Goal: Check status: Check status

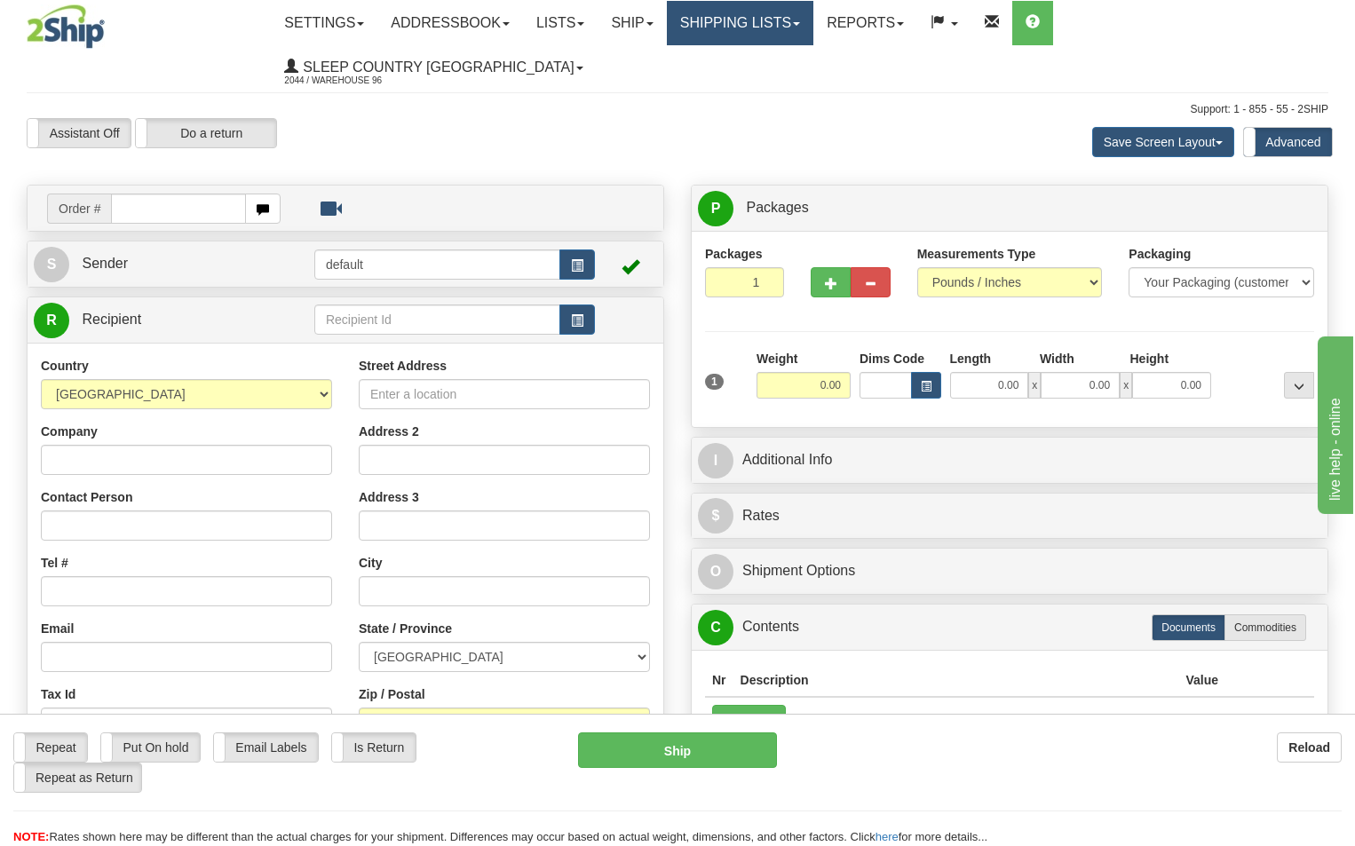
click at [790, 4] on link "Shipping lists" at bounding box center [740, 23] width 146 height 44
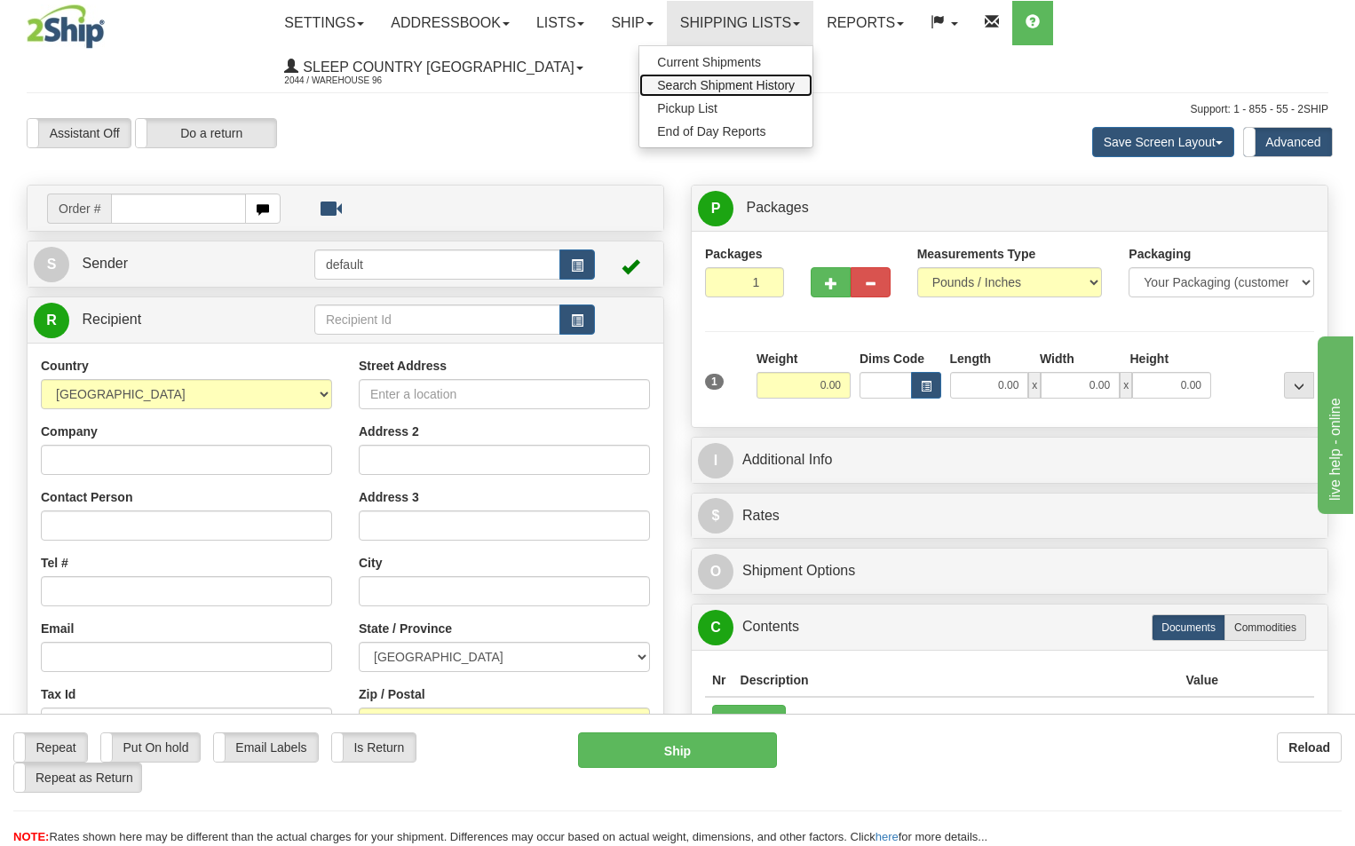
click at [794, 84] on span "Search Shipment History" at bounding box center [726, 85] width 138 height 14
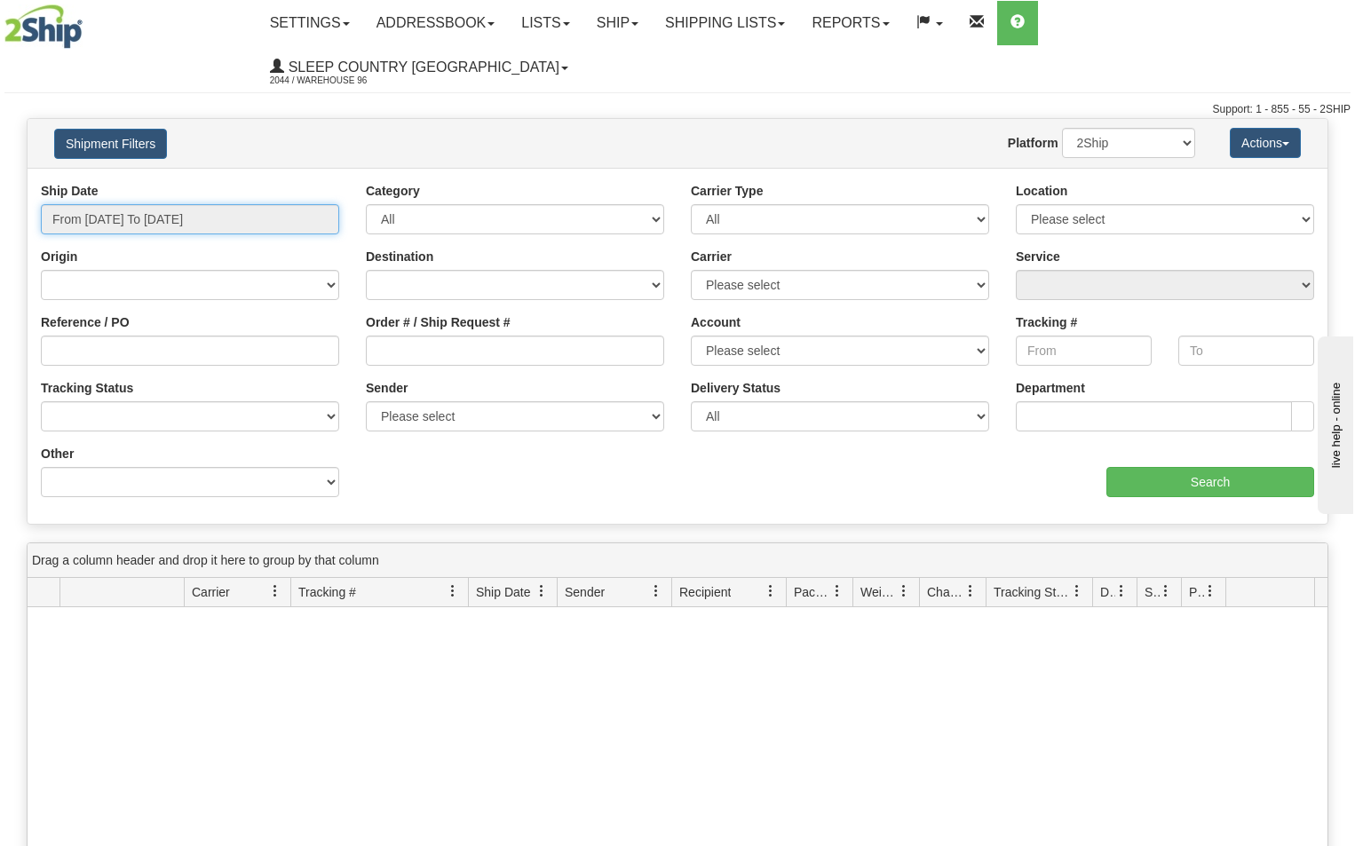
click at [271, 204] on input "From 10/05/2025 To 10/06/2025" at bounding box center [190, 219] width 298 height 30
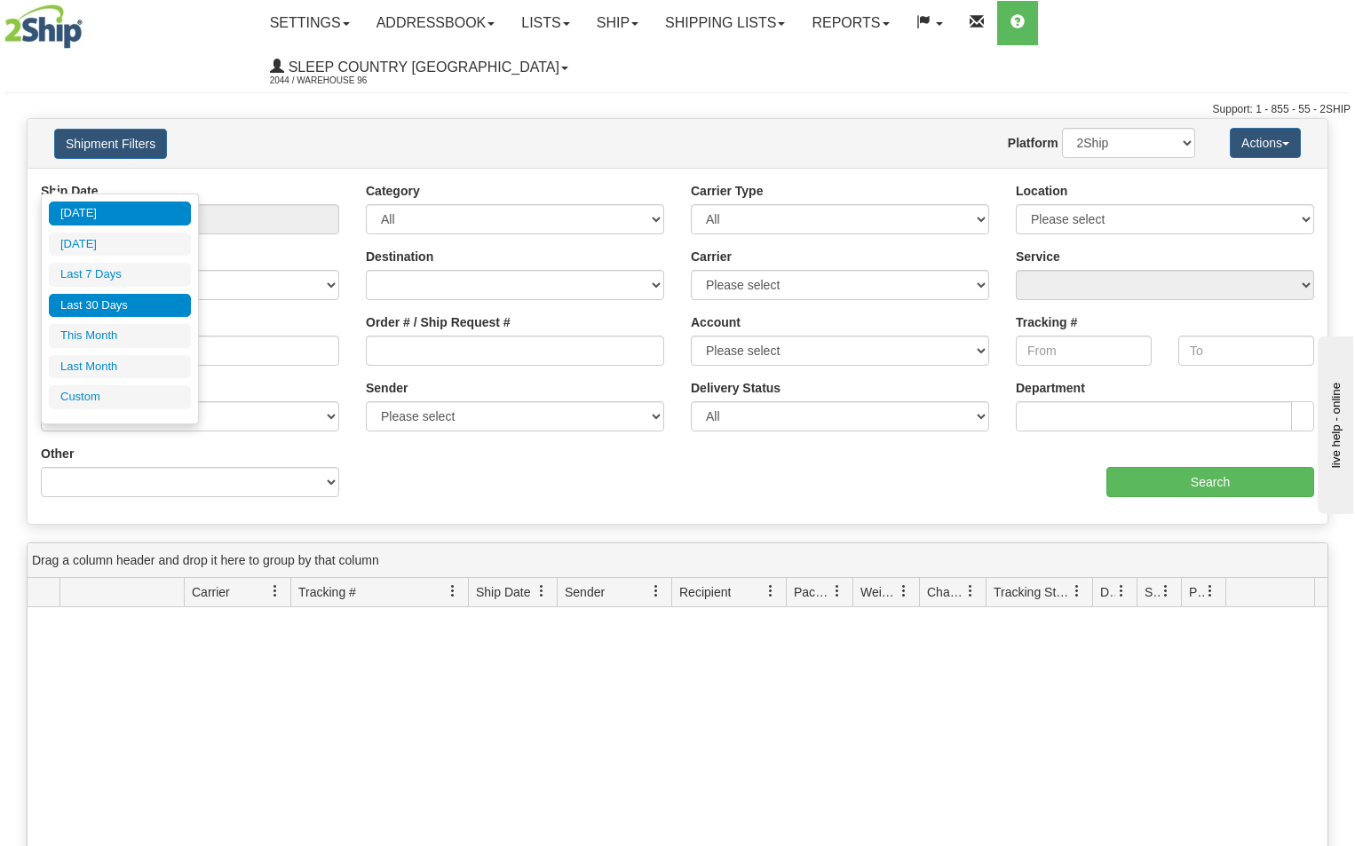
click at [97, 306] on li "Last 30 Days" at bounding box center [120, 306] width 142 height 24
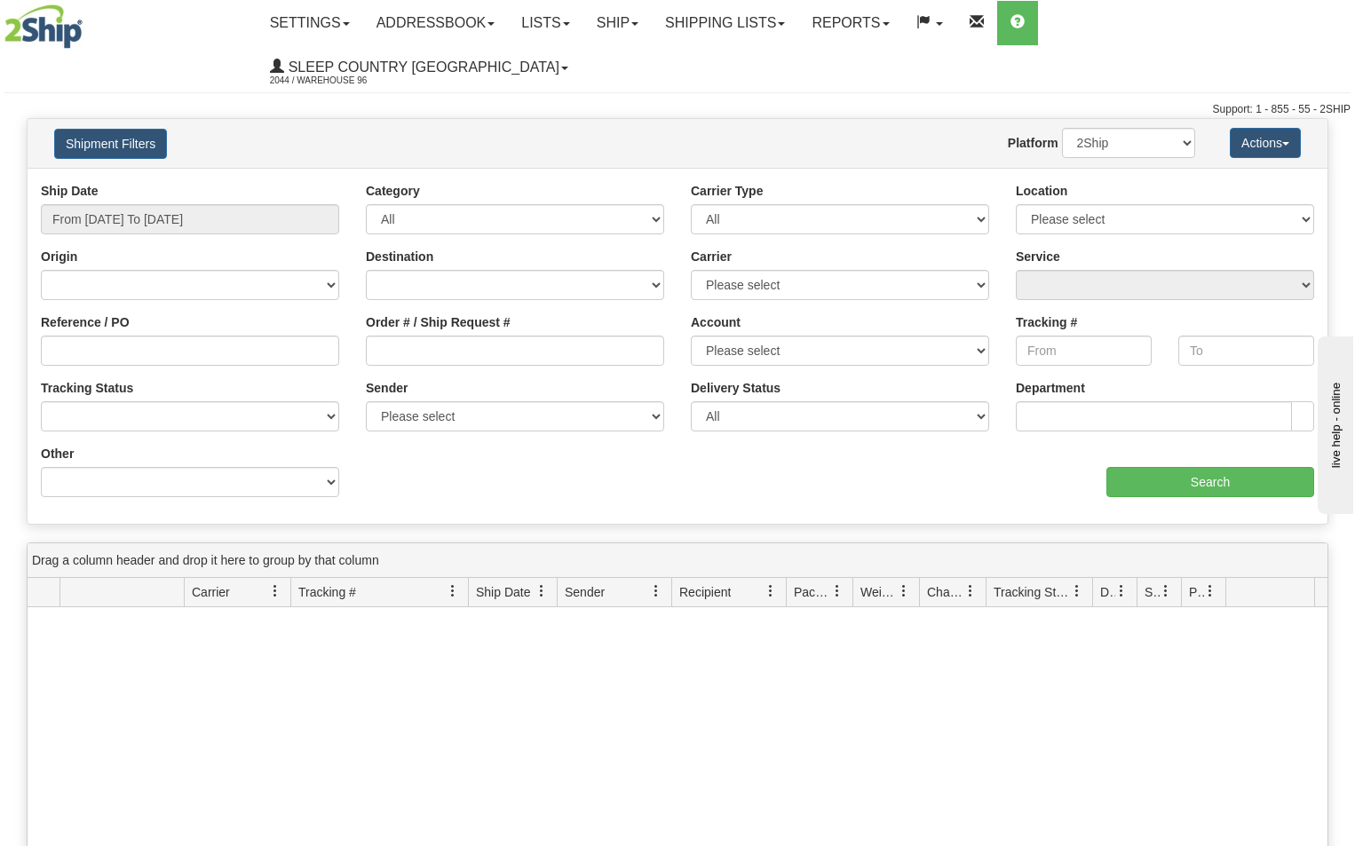
type input "From 09/07/2025 To 10/06/2025"
